Goal: Find specific page/section: Find specific page/section

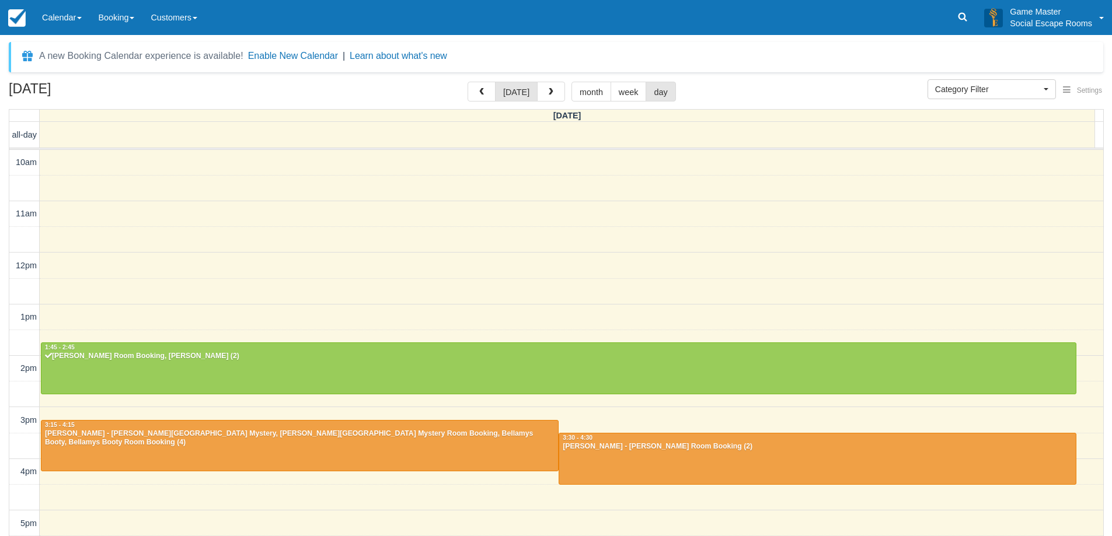
select select
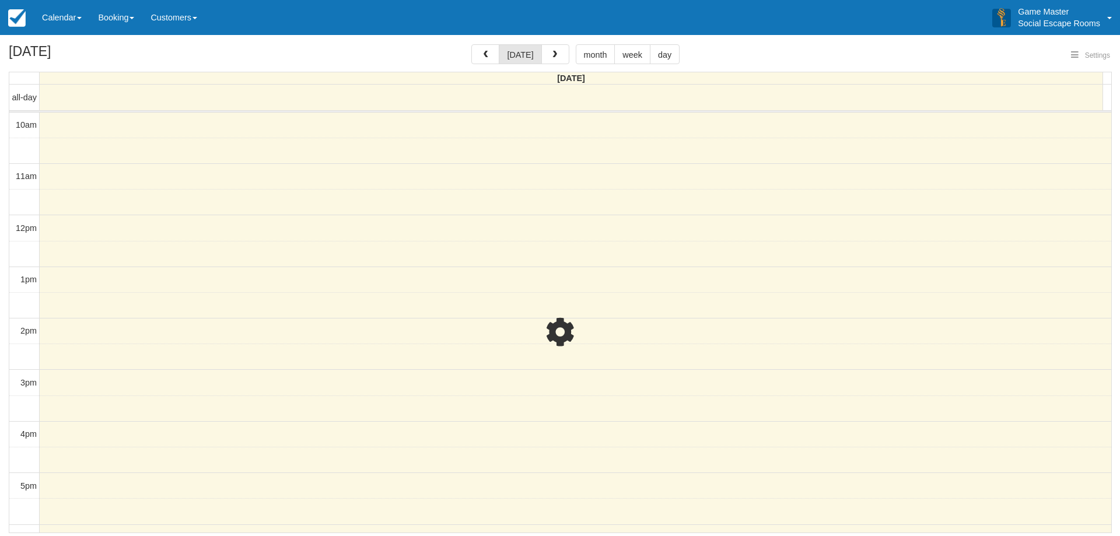
select select
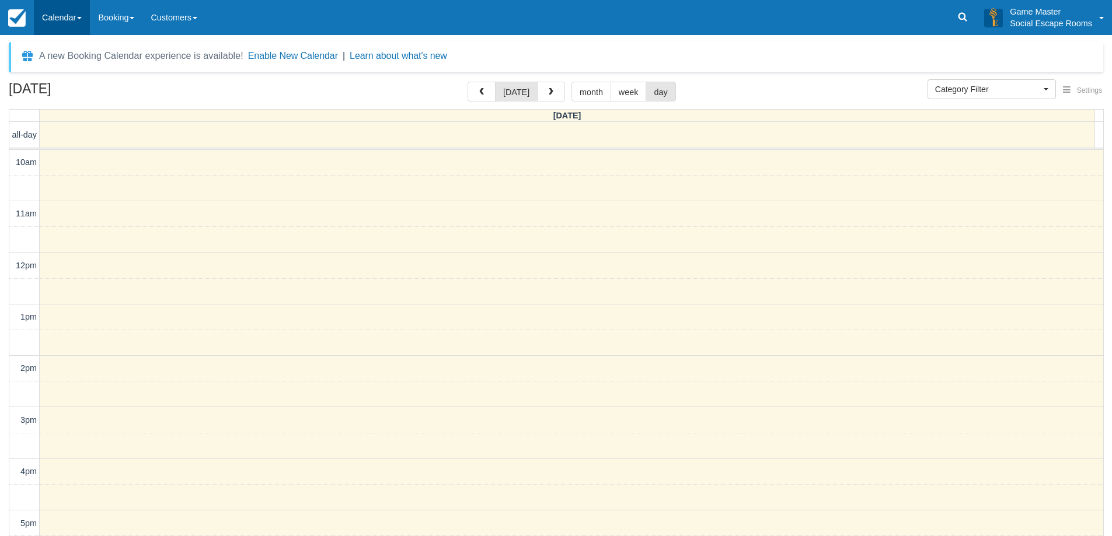
click at [64, 10] on link "Calendar" at bounding box center [62, 17] width 56 height 35
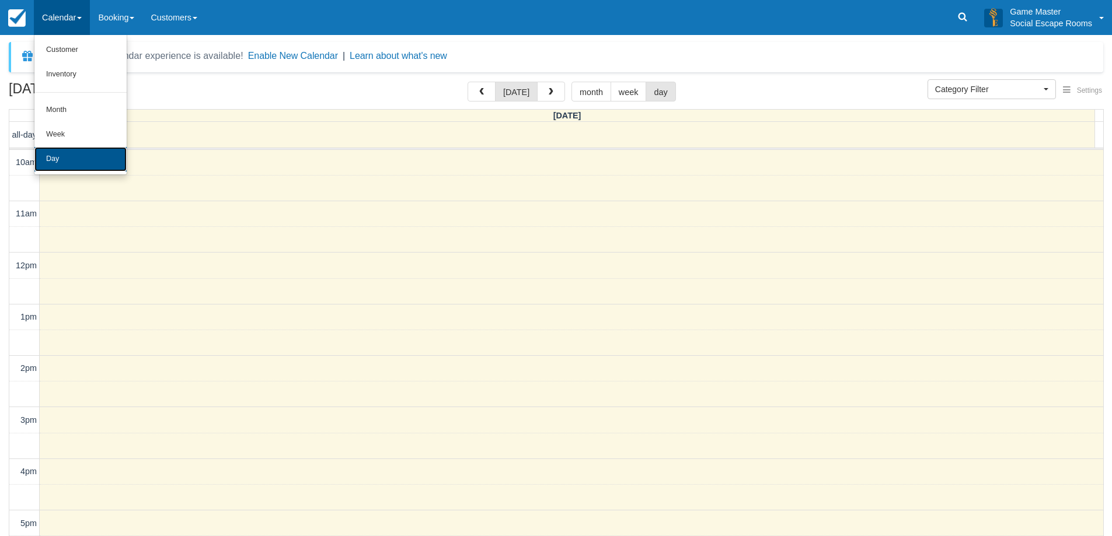
click at [90, 156] on link "Day" at bounding box center [80, 159] width 92 height 25
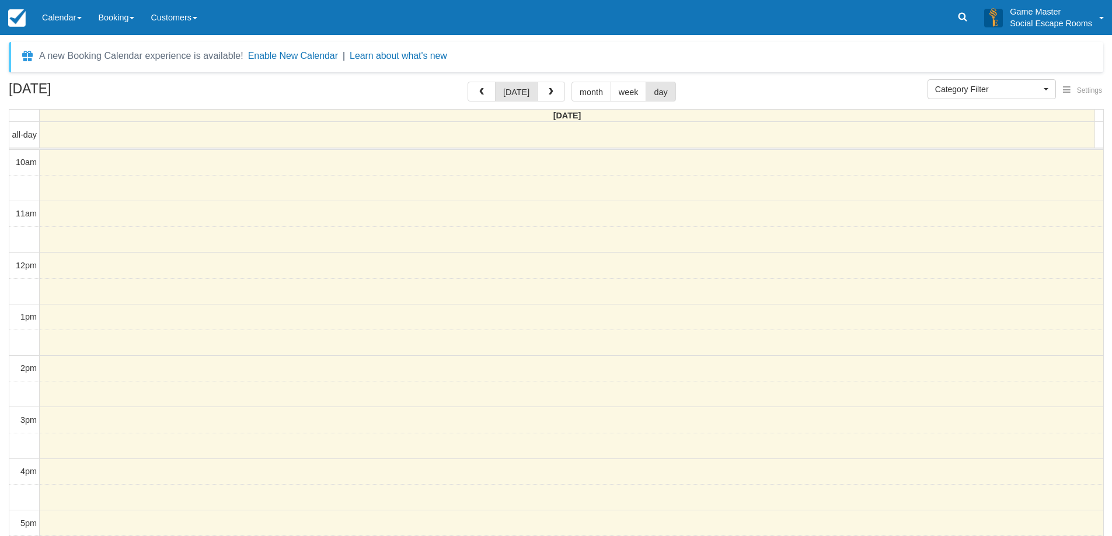
select select
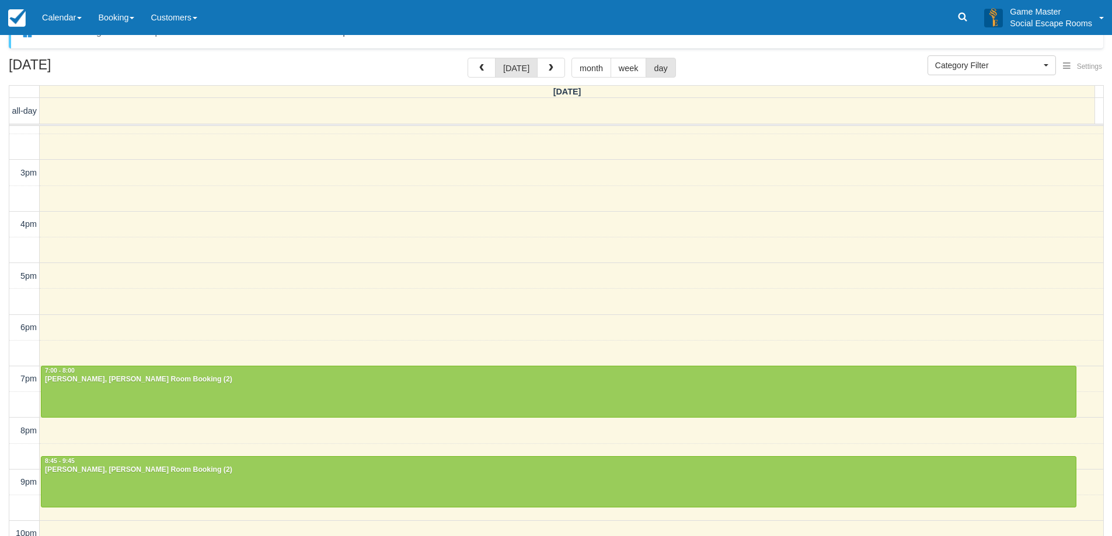
scroll to position [37, 0]
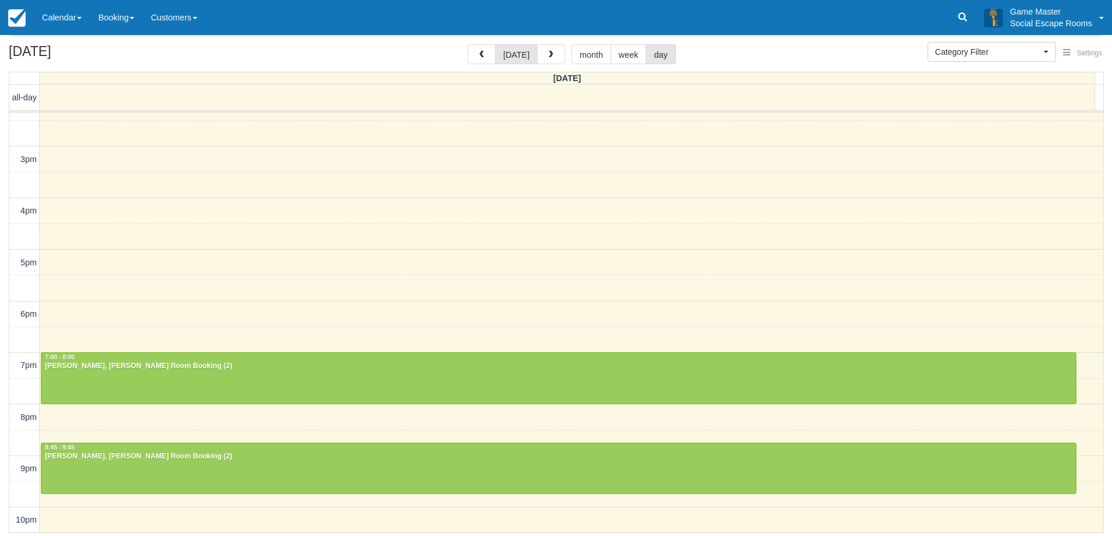
click at [548, 54] on span "button" at bounding box center [551, 55] width 8 height 8
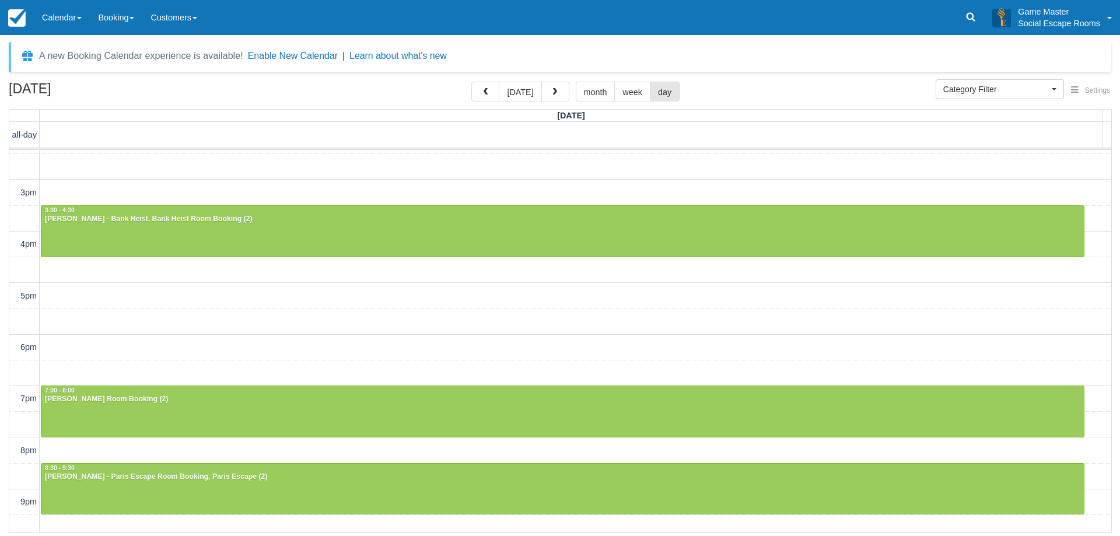
scroll to position [261, 0]
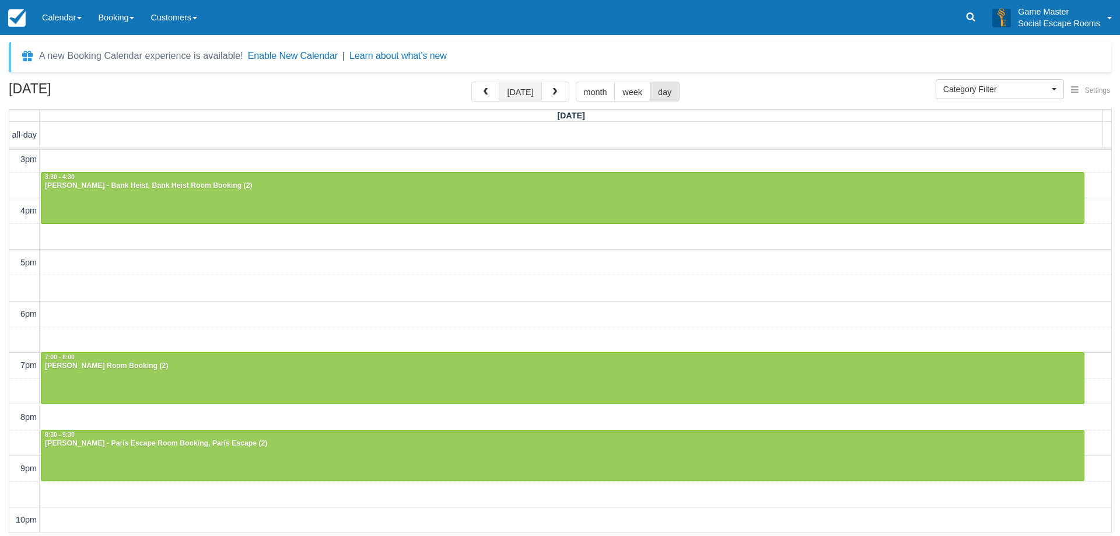
click at [519, 97] on button "[DATE]" at bounding box center [520, 92] width 43 height 20
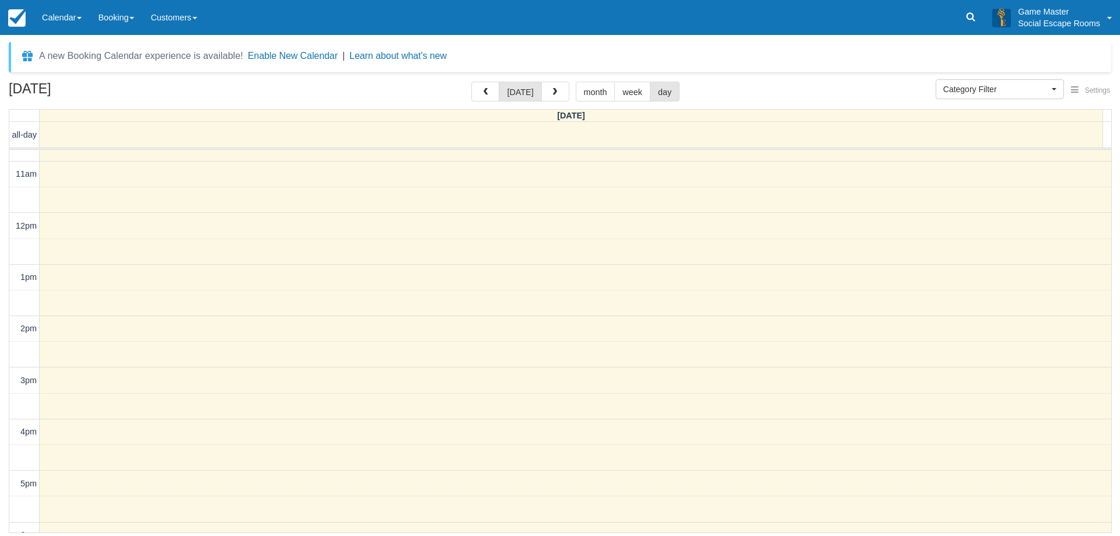
scroll to position [261, 0]
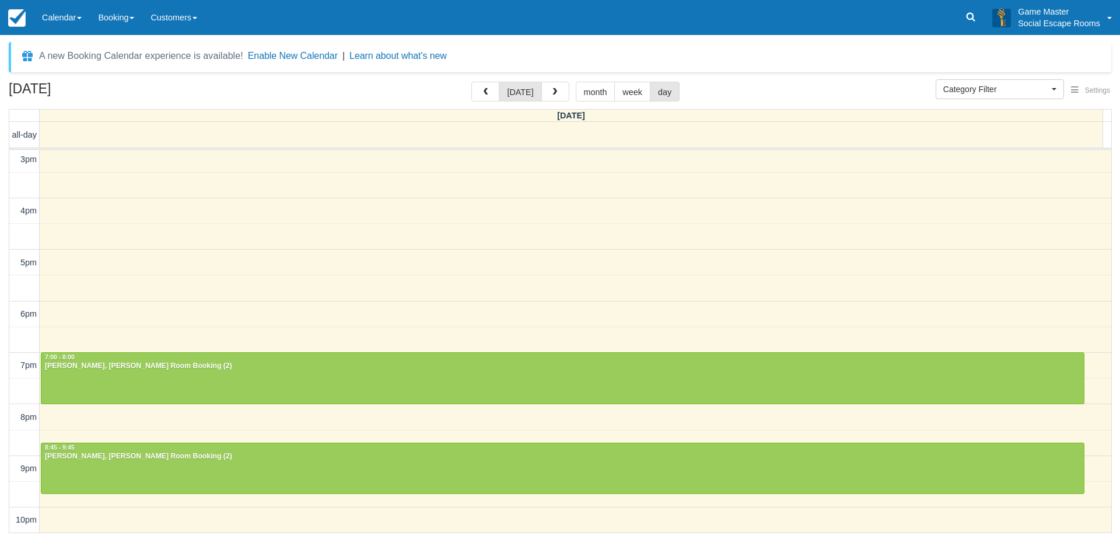
drag, startPoint x: 62, startPoint y: 13, endPoint x: 68, endPoint y: 86, distance: 73.2
click at [62, 13] on link "Calendar" at bounding box center [62, 17] width 56 height 35
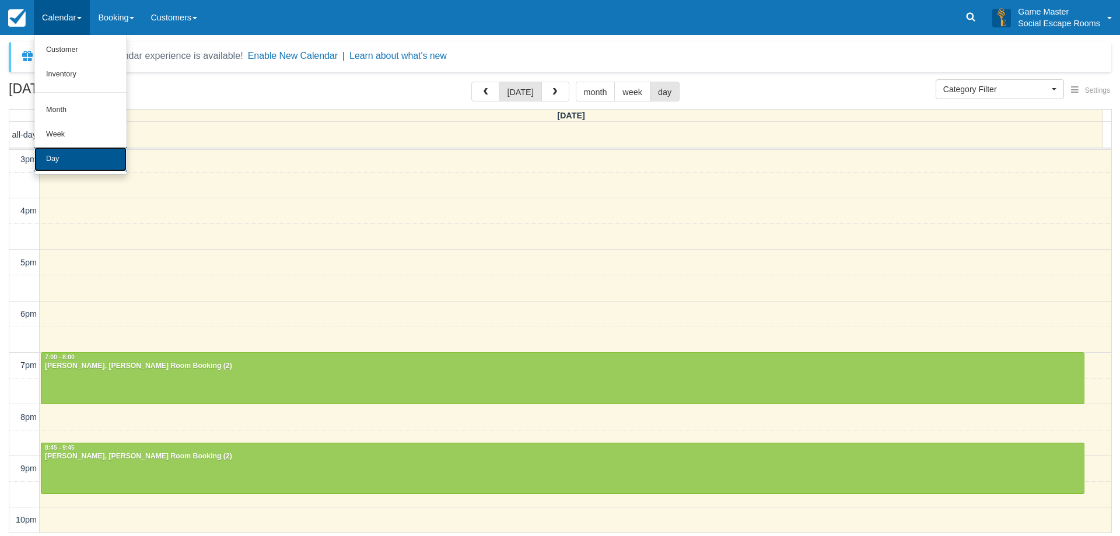
click at [60, 151] on link "Day" at bounding box center [80, 159] width 92 height 25
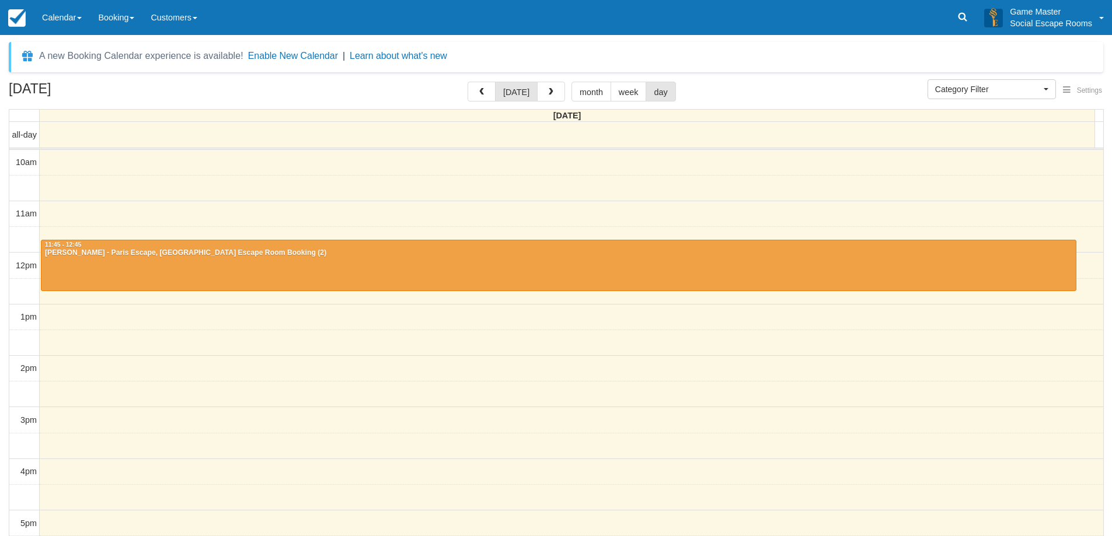
select select
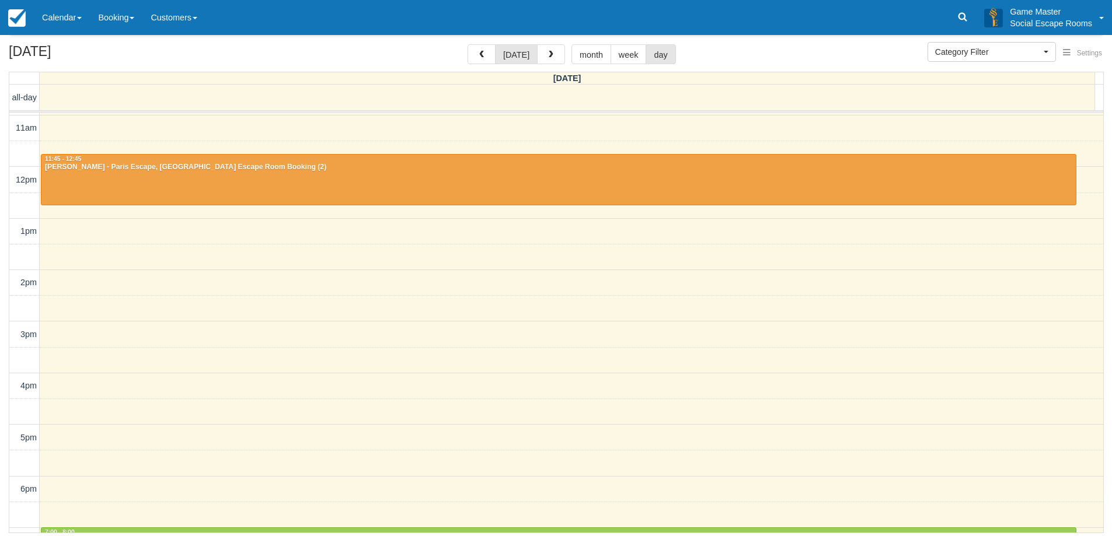
scroll to position [224, 0]
